Goal: Task Accomplishment & Management: Manage account settings

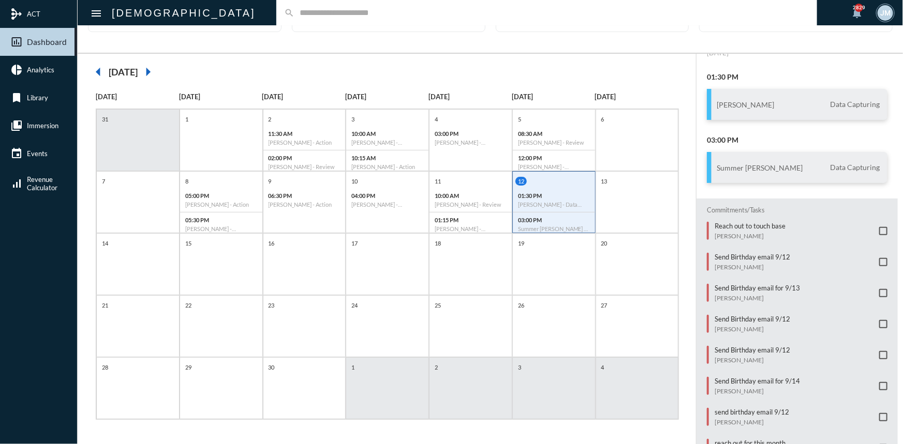
scroll to position [66, 0]
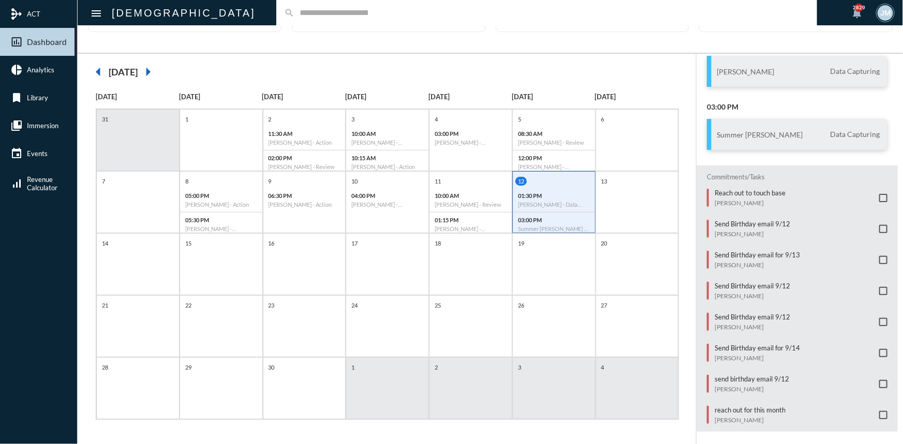
click at [879, 226] on span at bounding box center [883, 229] width 8 height 8
click at [879, 256] on span at bounding box center [883, 260] width 8 height 8
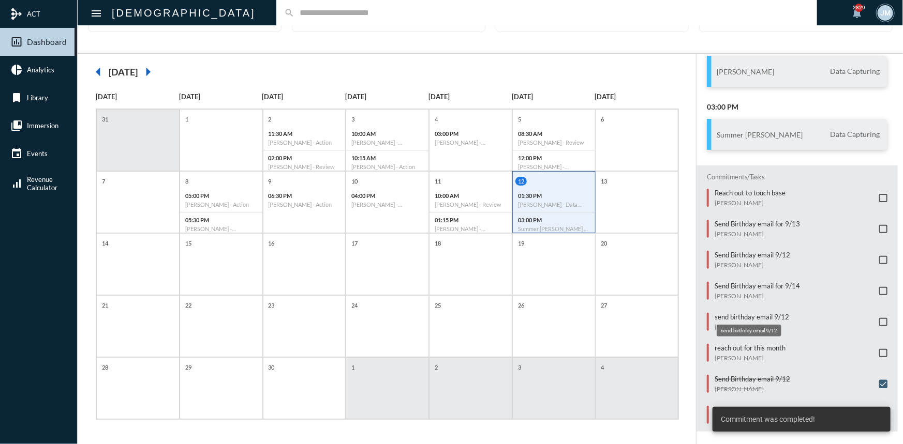
click at [735, 317] on body "mediation ACT insert_chart_outlined Dashboard pie_chart Analytics bookmark Libr…" at bounding box center [451, 222] width 903 height 444
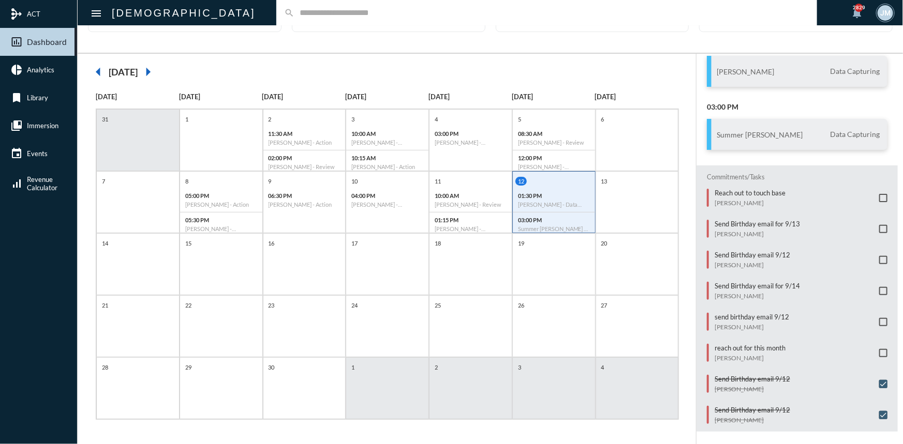
click at [435, 46] on div "People 3 Added Month to date add Meetings 0 Require an Outcome add Commitments …" at bounding box center [490, 13] width 825 height 80
click at [881, 257] on span at bounding box center [883, 260] width 8 height 8
click at [879, 227] on span at bounding box center [883, 229] width 8 height 8
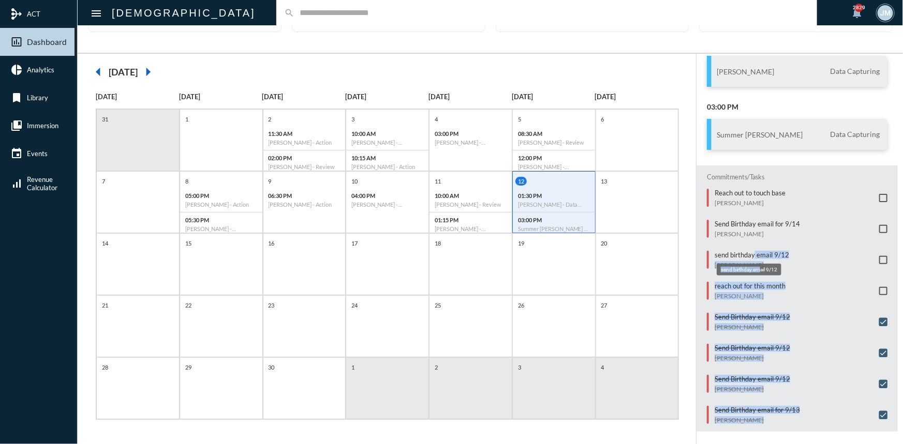
drag, startPoint x: 750, startPoint y: 248, endPoint x: 759, endPoint y: 274, distance: 27.8
click at [759, 274] on body "mediation ACT insert_chart_outlined Dashboard pie_chart Analytics bookmark Libr…" at bounding box center [451, 222] width 903 height 444
click at [799, 285] on div "reach out for this month Charlie Lee" at bounding box center [801, 291] width 173 height 18
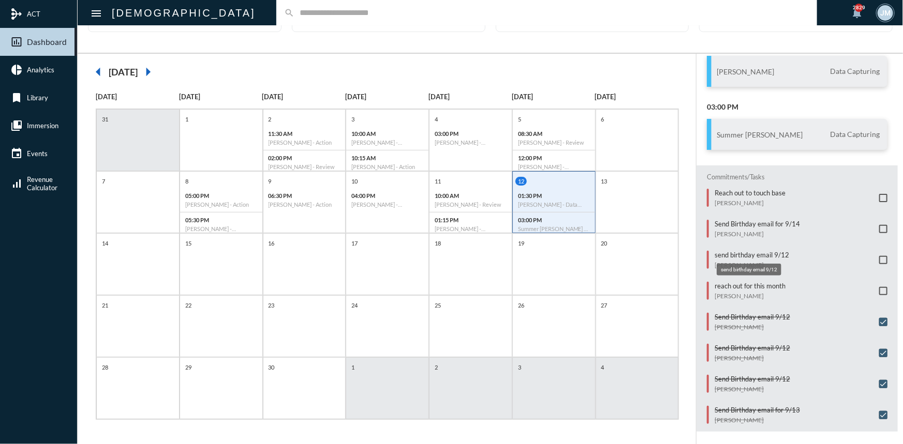
click at [738, 251] on p "send birthday email 9/12" at bounding box center [752, 255] width 75 height 8
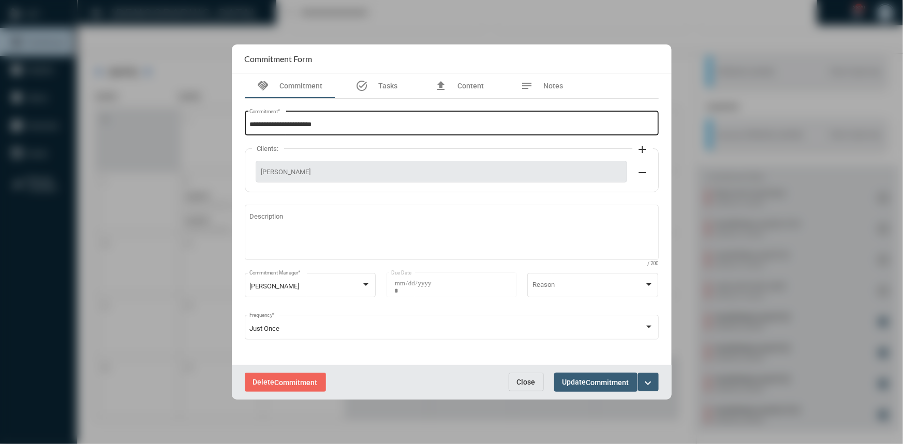
click at [348, 116] on div "**********" at bounding box center [451, 122] width 404 height 26
click at [342, 124] on input "**********" at bounding box center [451, 125] width 404 height 8
type input "**********"
click at [570, 382] on span "Update Commitment" at bounding box center [595, 382] width 67 height 8
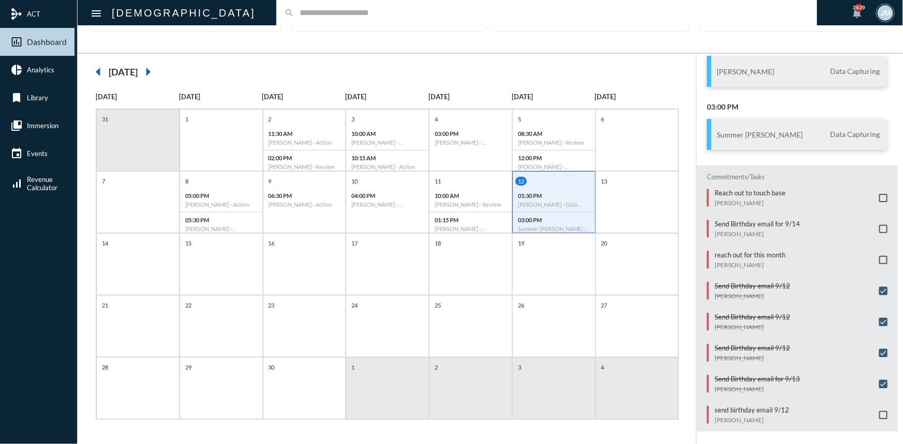
click at [879, 411] on span at bounding box center [883, 415] width 8 height 8
click at [724, 194] on p "Reach out to touch base" at bounding box center [750, 193] width 71 height 8
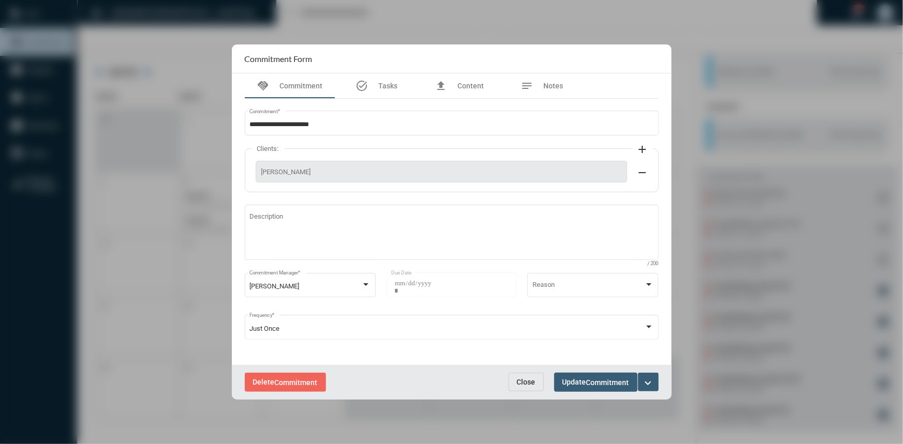
click at [645, 380] on mat-icon "expand_more" at bounding box center [648, 383] width 12 height 12
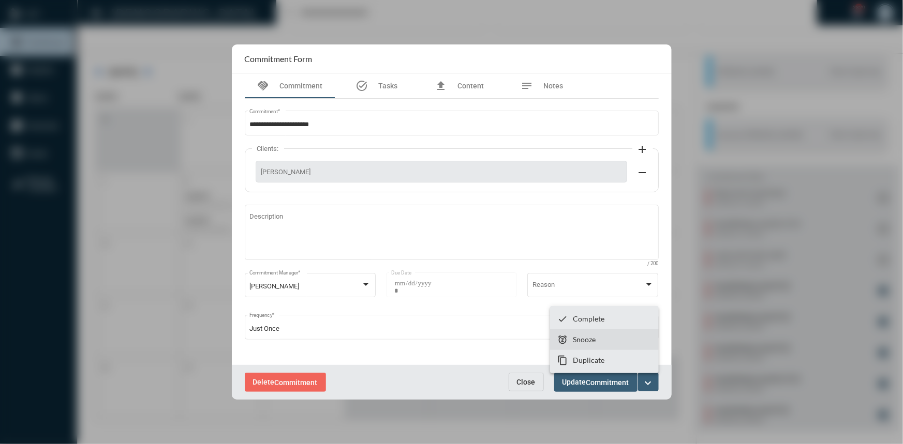
click at [589, 338] on p "Snooze" at bounding box center [584, 339] width 23 height 9
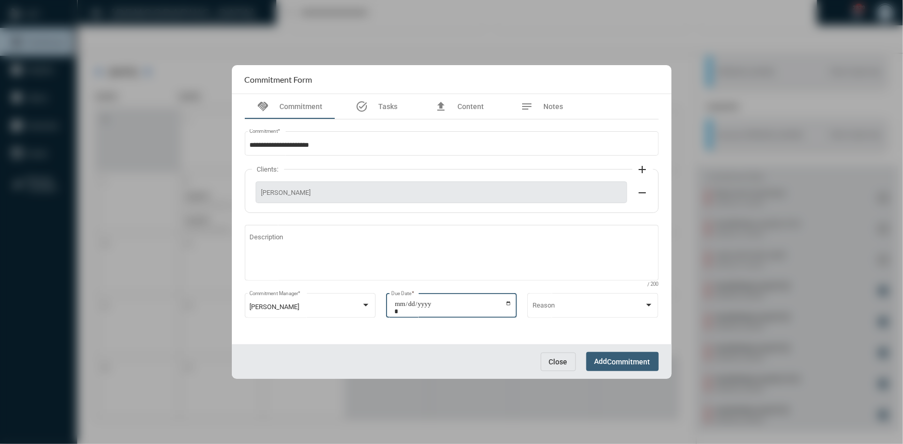
click at [508, 304] on input "**********" at bounding box center [452, 308] width 117 height 14
type input "**********"
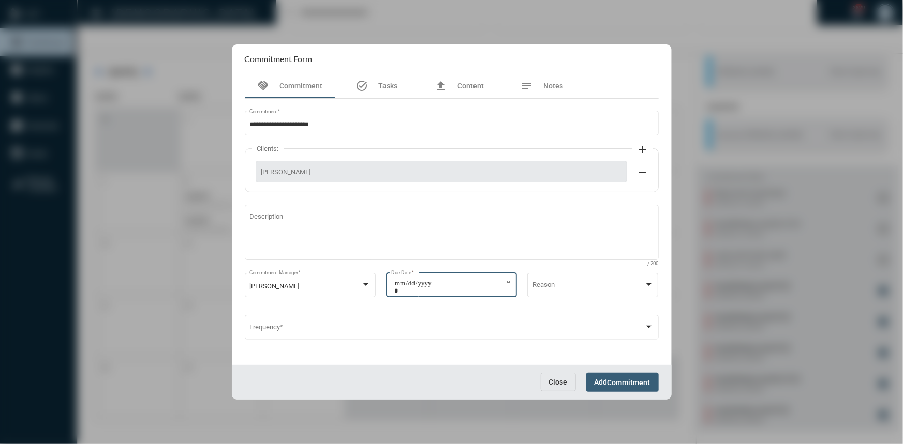
click at [611, 380] on span "Commitment" at bounding box center [628, 383] width 43 height 8
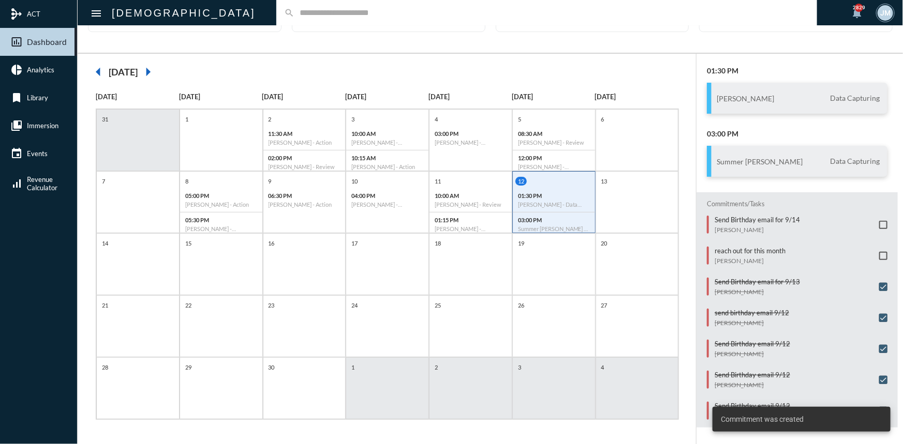
scroll to position [36, 0]
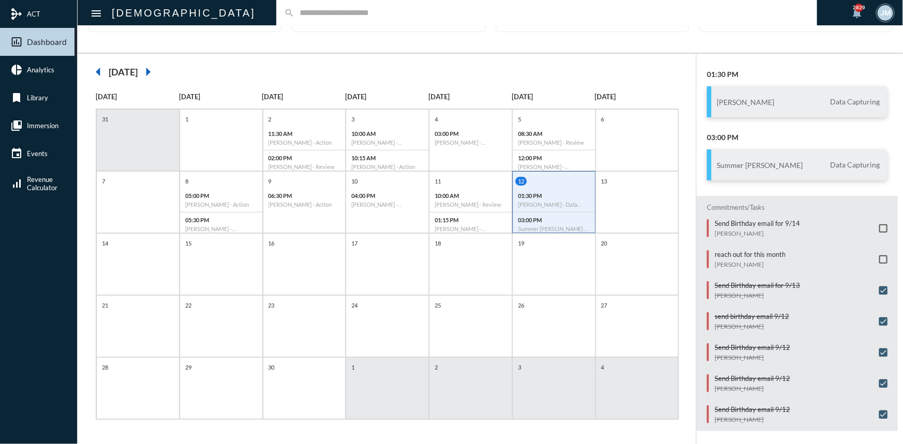
click at [301, 19] on div "search" at bounding box center [546, 12] width 541 height 25
click at [296, 10] on input "text" at bounding box center [551, 12] width 515 height 9
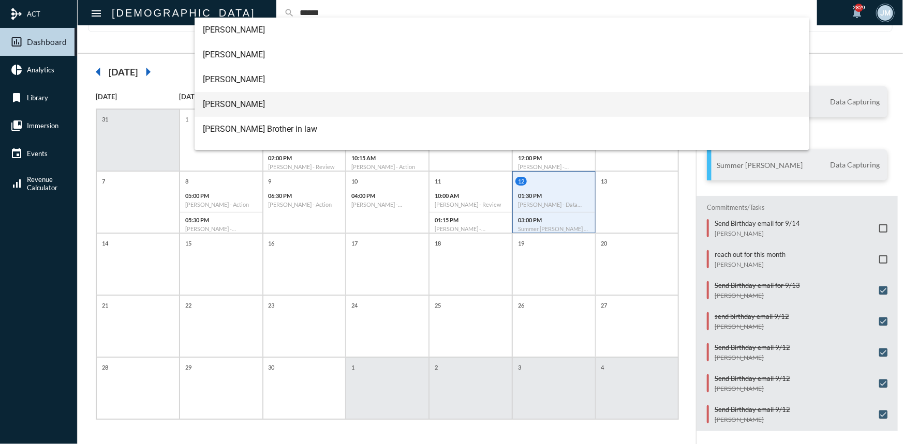
type input "******"
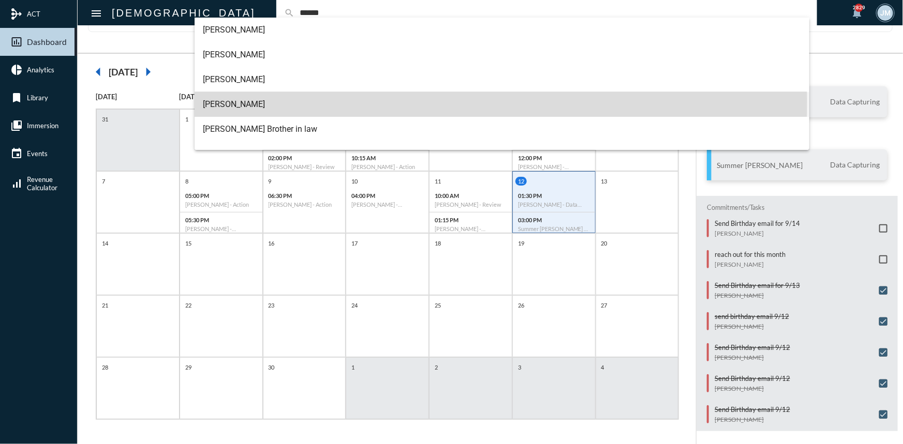
click at [218, 101] on span "Grant Miller" at bounding box center [502, 104] width 598 height 25
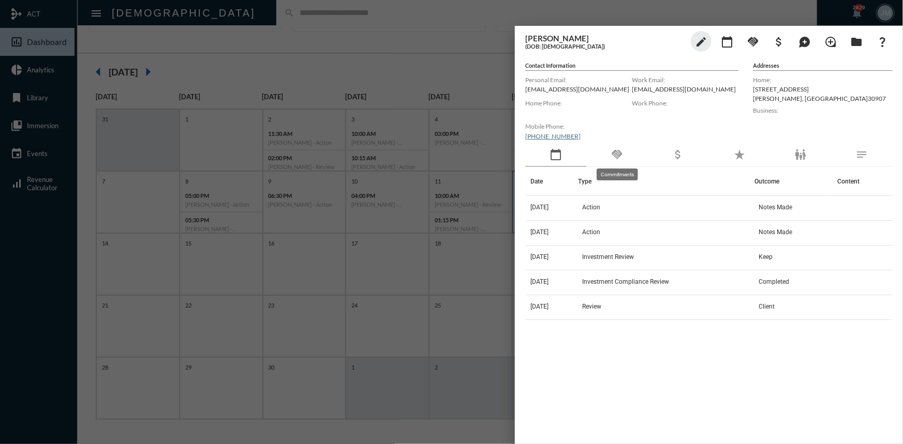
click at [621, 155] on mat-icon "handshake" at bounding box center [617, 155] width 12 height 12
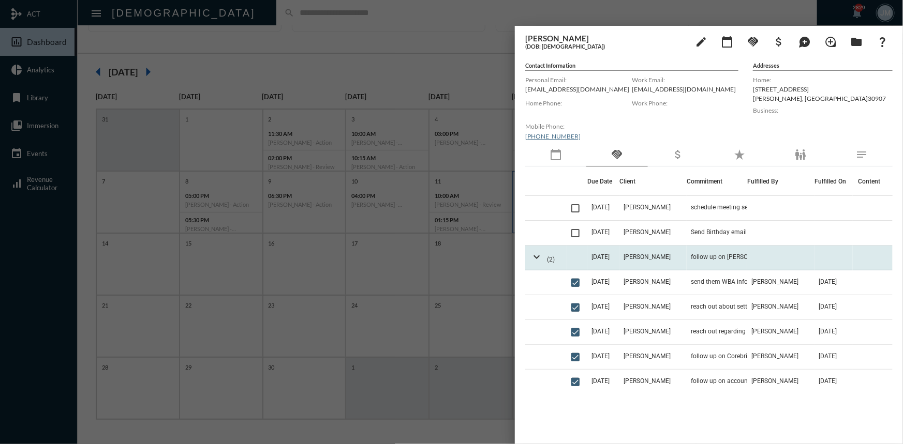
click at [585, 251] on td at bounding box center [577, 258] width 20 height 25
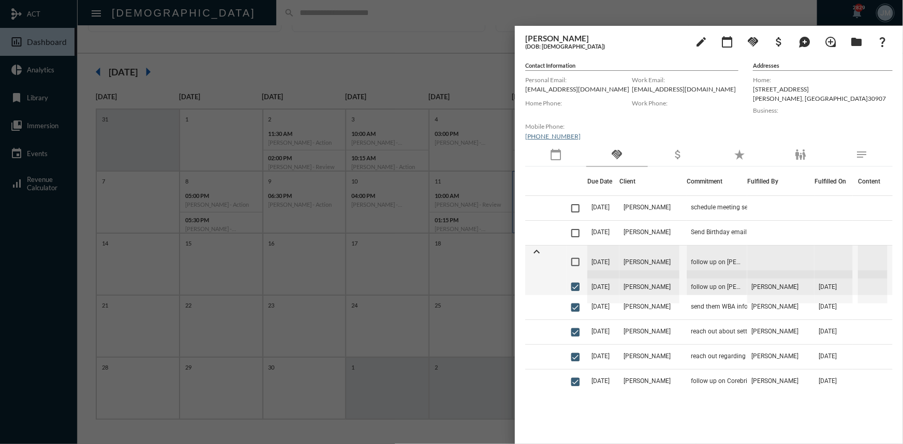
click at [404, 45] on div at bounding box center [451, 222] width 903 height 444
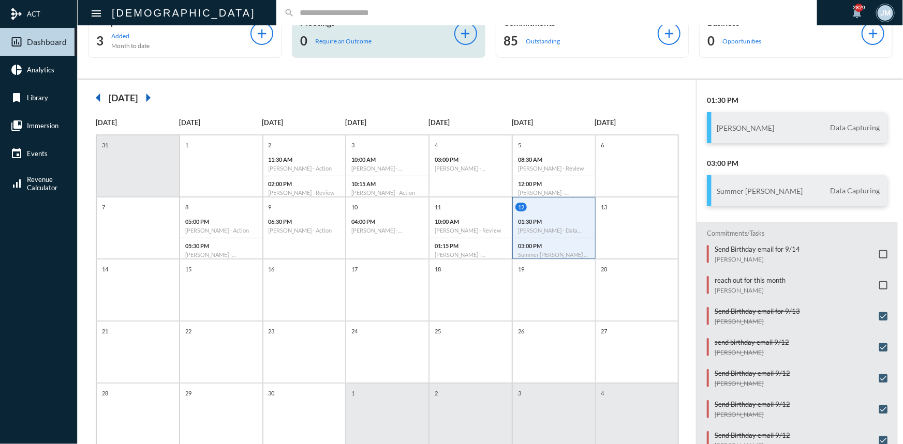
scroll to position [53, 0]
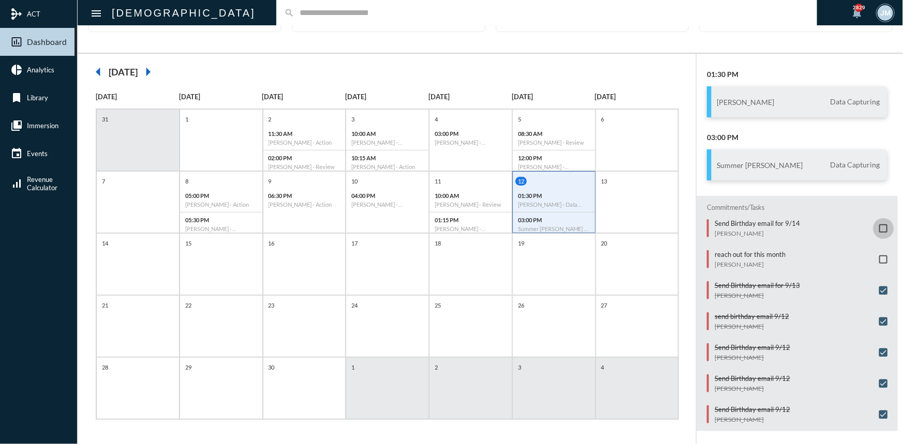
click at [879, 227] on span at bounding box center [883, 229] width 8 height 8
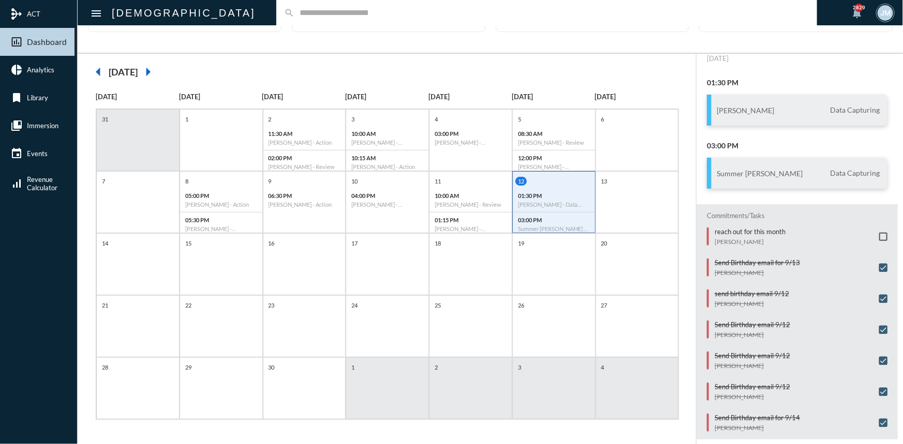
scroll to position [36, 0]
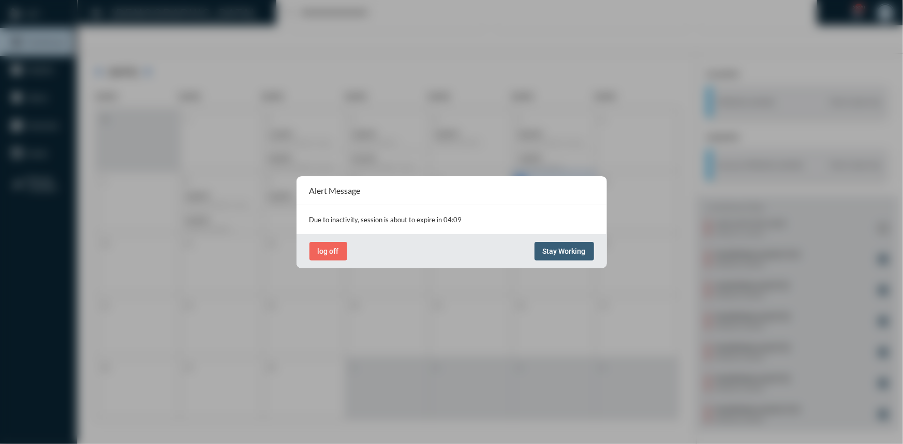
click at [548, 244] on button "Stay Working" at bounding box center [565, 251] width 60 height 19
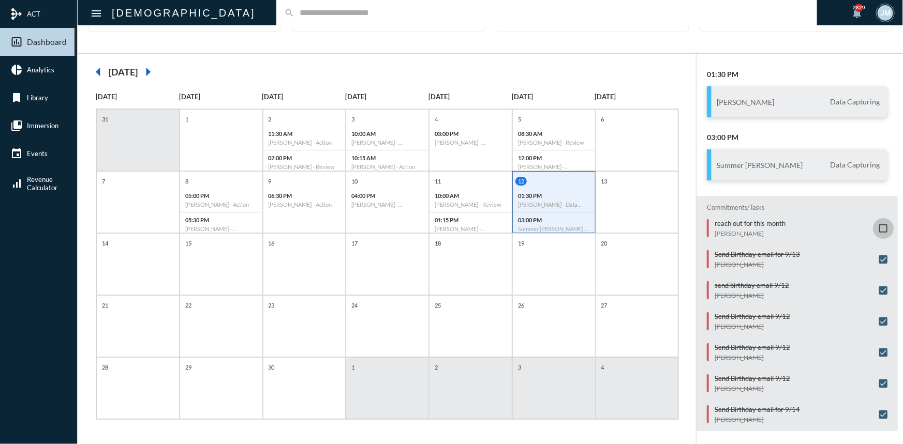
click at [879, 225] on span at bounding box center [883, 229] width 8 height 8
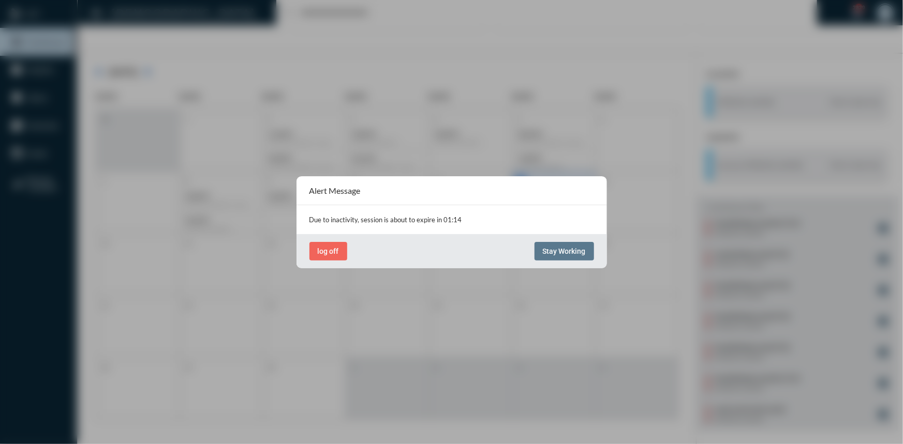
click at [557, 240] on div "log off Stay Working" at bounding box center [451, 251] width 310 height 34
click at [556, 247] on span "Stay Working" at bounding box center [564, 251] width 43 height 8
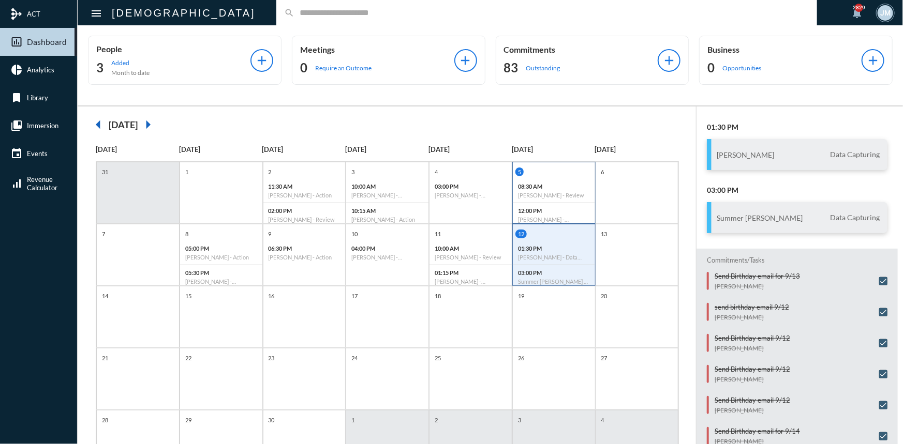
scroll to position [0, 0]
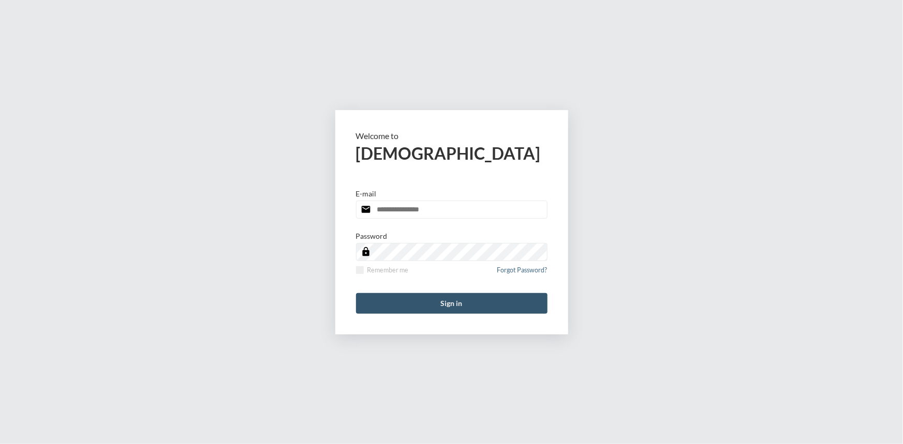
type input "**********"
click at [464, 305] on button "Sign in" at bounding box center [451, 303] width 191 height 21
type input "**********"
click at [451, 301] on button "Sign in" at bounding box center [451, 303] width 191 height 21
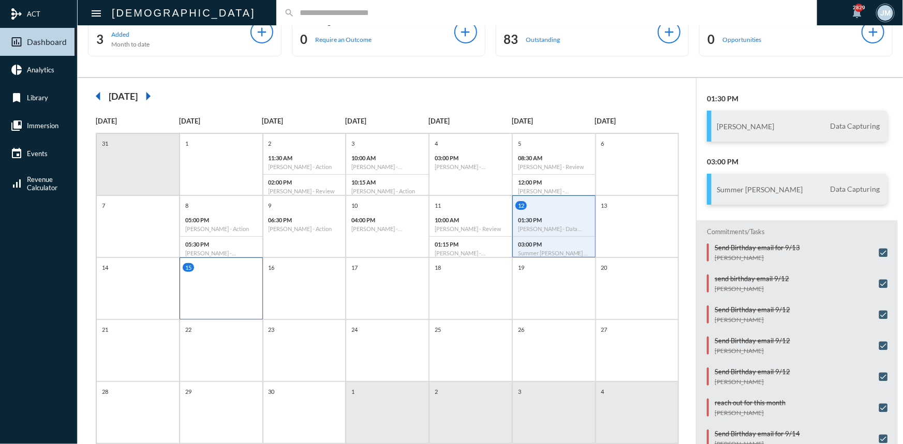
scroll to position [53, 0]
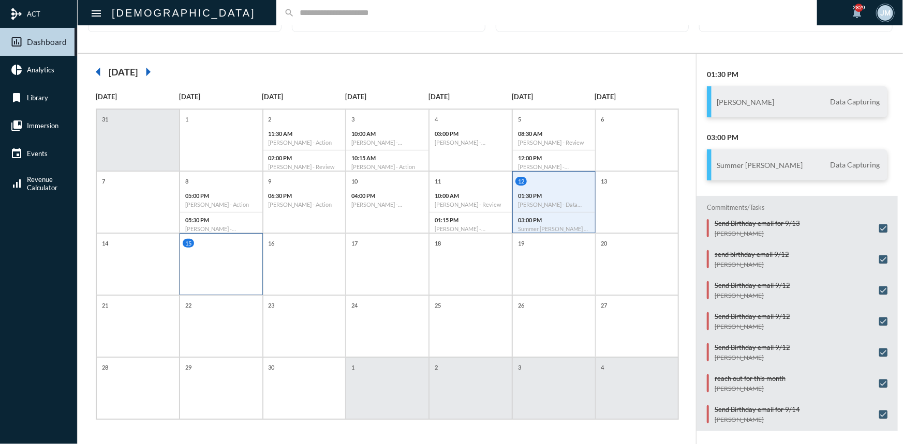
click at [225, 251] on div "15" at bounding box center [221, 264] width 83 height 62
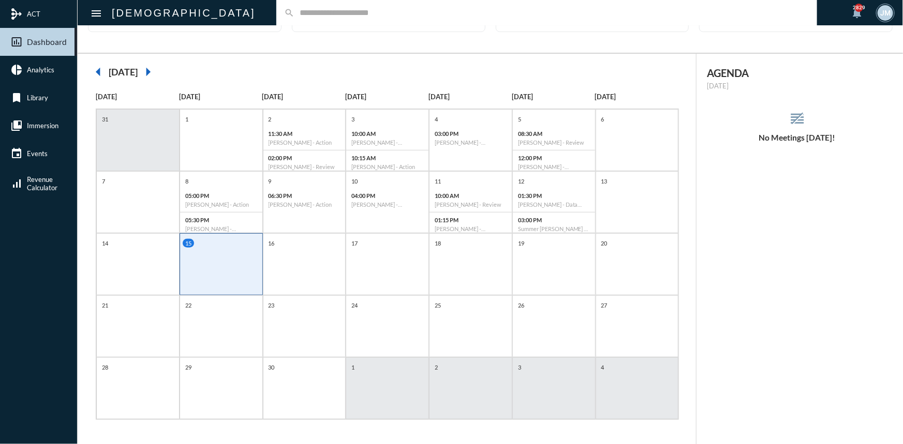
scroll to position [0, 0]
